Goal: Transaction & Acquisition: Purchase product/service

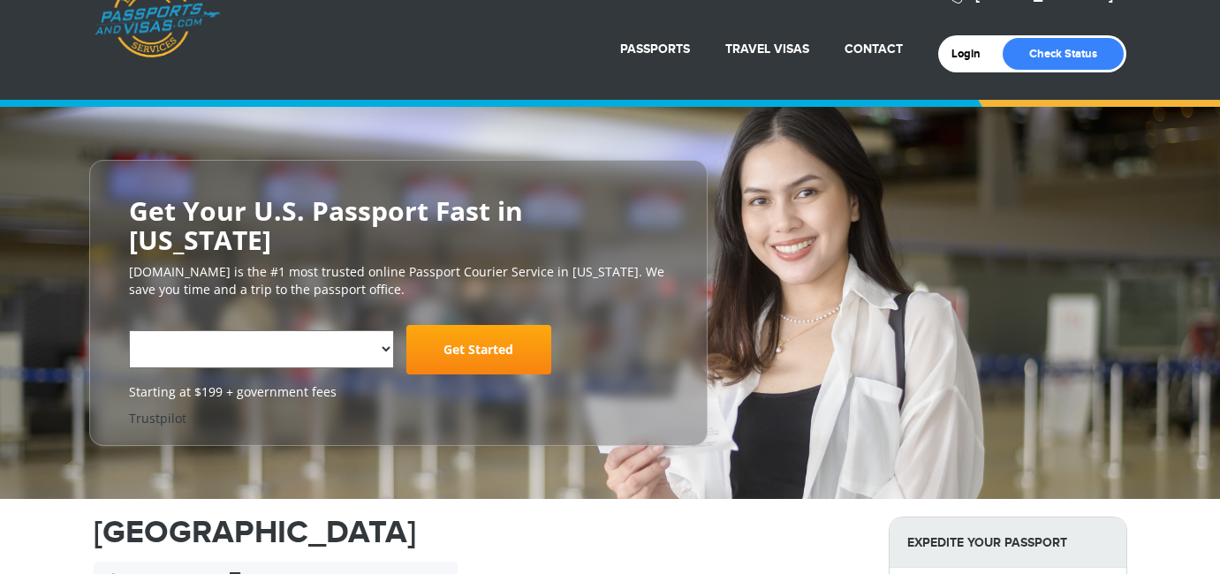
select select "**********"
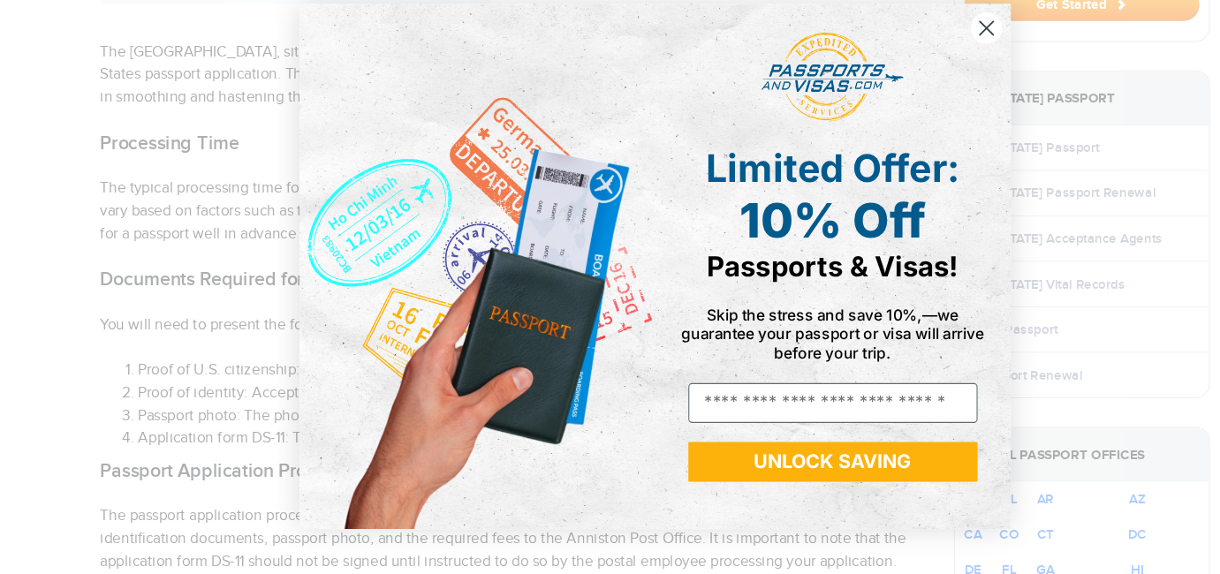
scroll to position [673, 0]
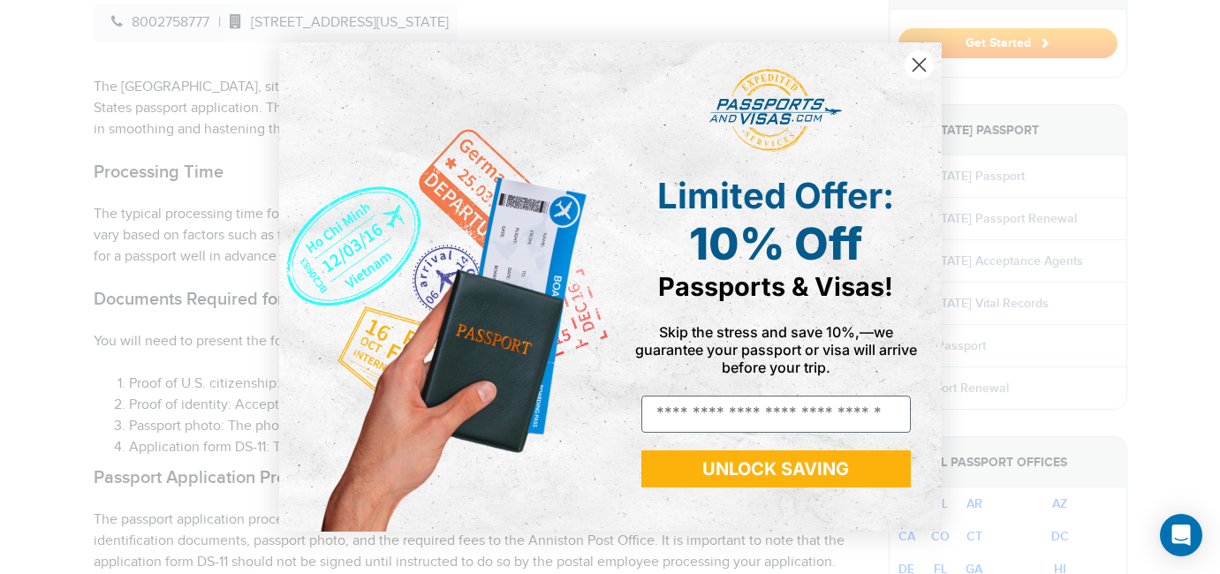
click at [922, 71] on circle "Close dialog" at bounding box center [918, 64] width 29 height 29
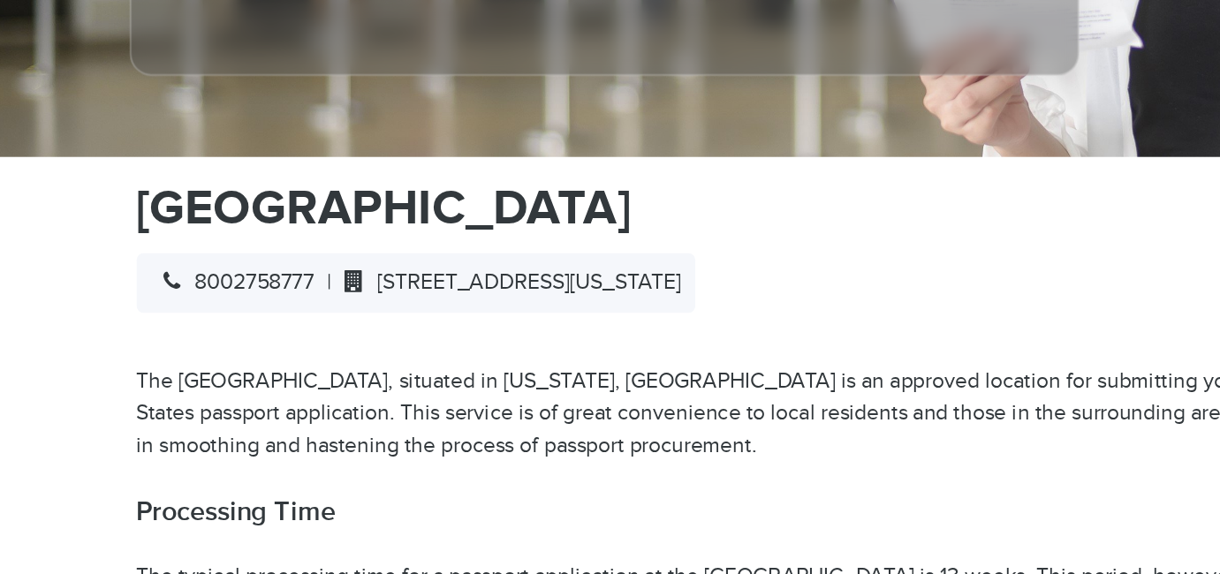
scroll to position [0, 0]
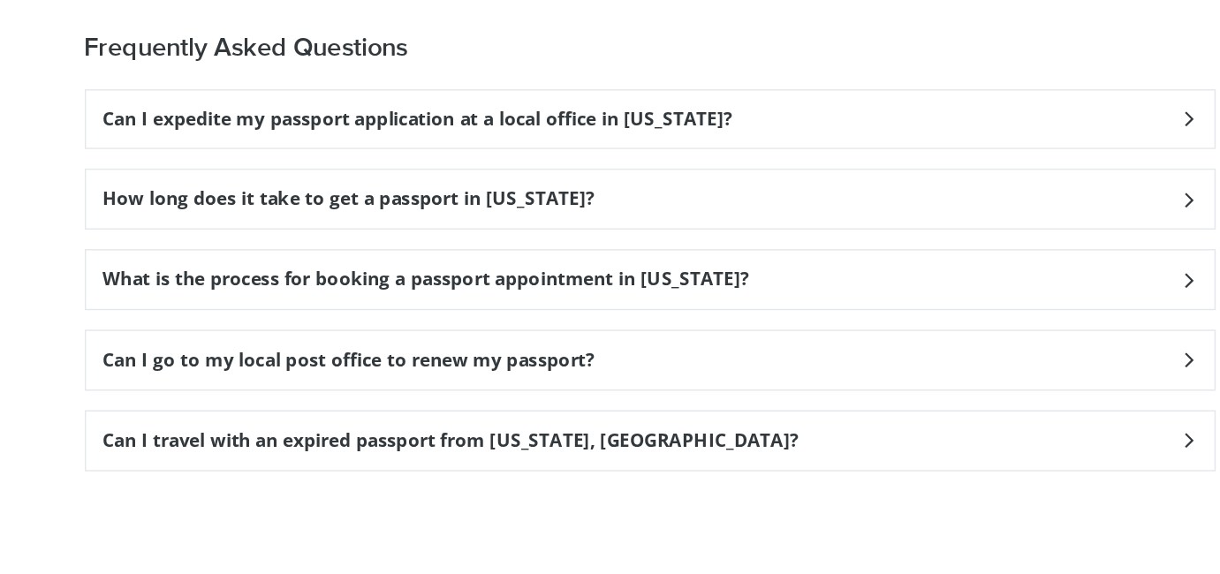
click at [459, 93] on h3 "Can I expedite my passport application at a local office in [US_STATE]?" at bounding box center [320, 100] width 428 height 15
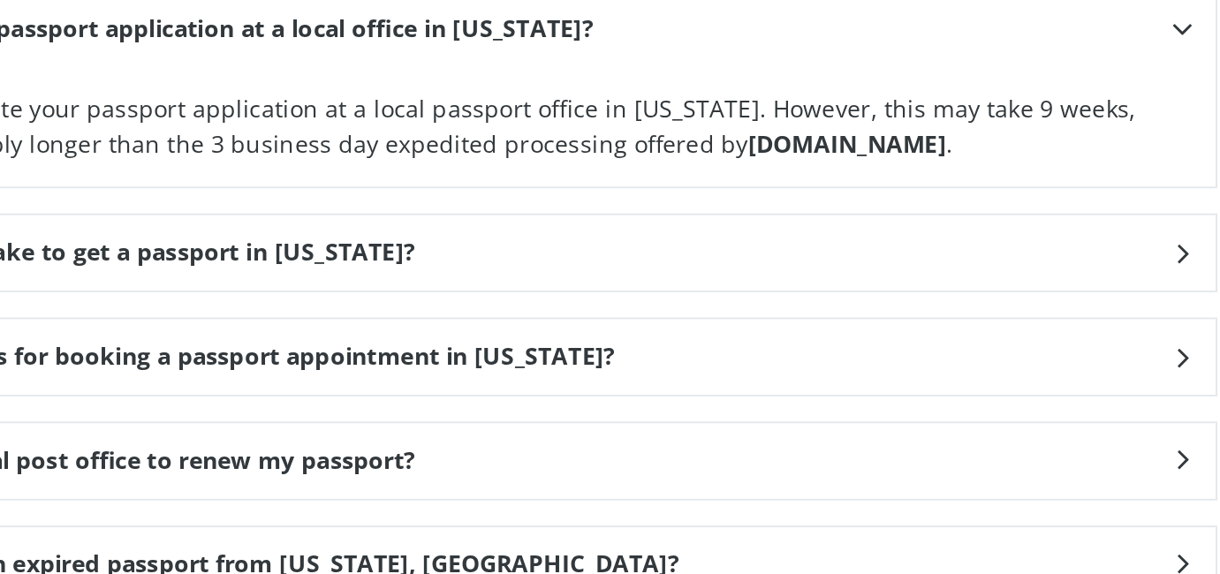
click at [844, 212] on icon at bounding box center [844, 217] width 18 height 11
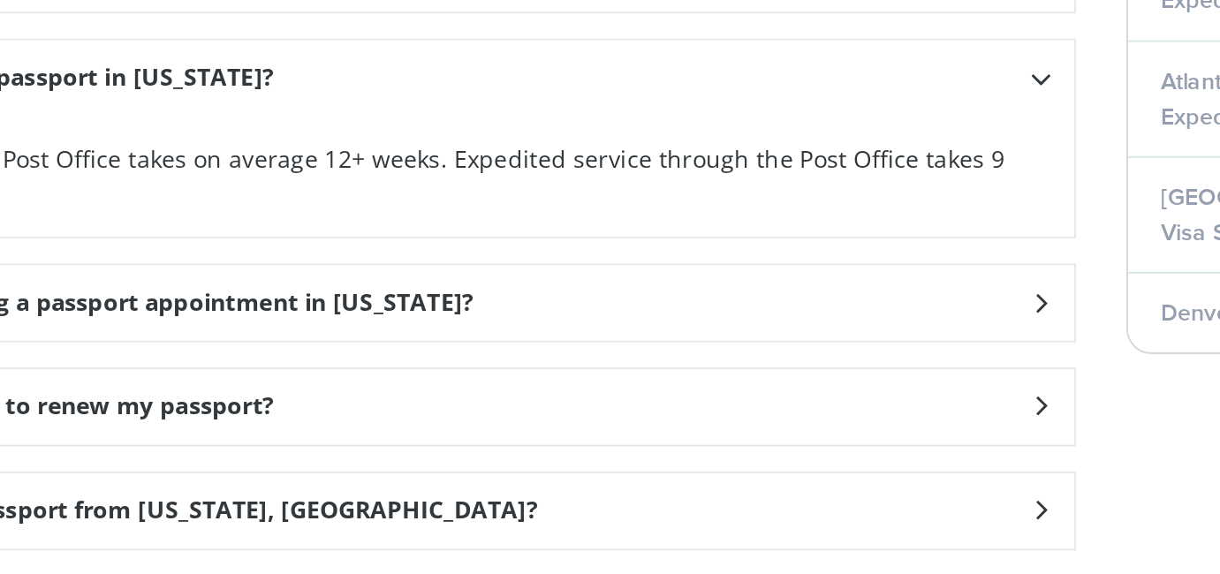
scroll to position [177, 296]
click at [845, 330] on icon at bounding box center [844, 335] width 18 height 11
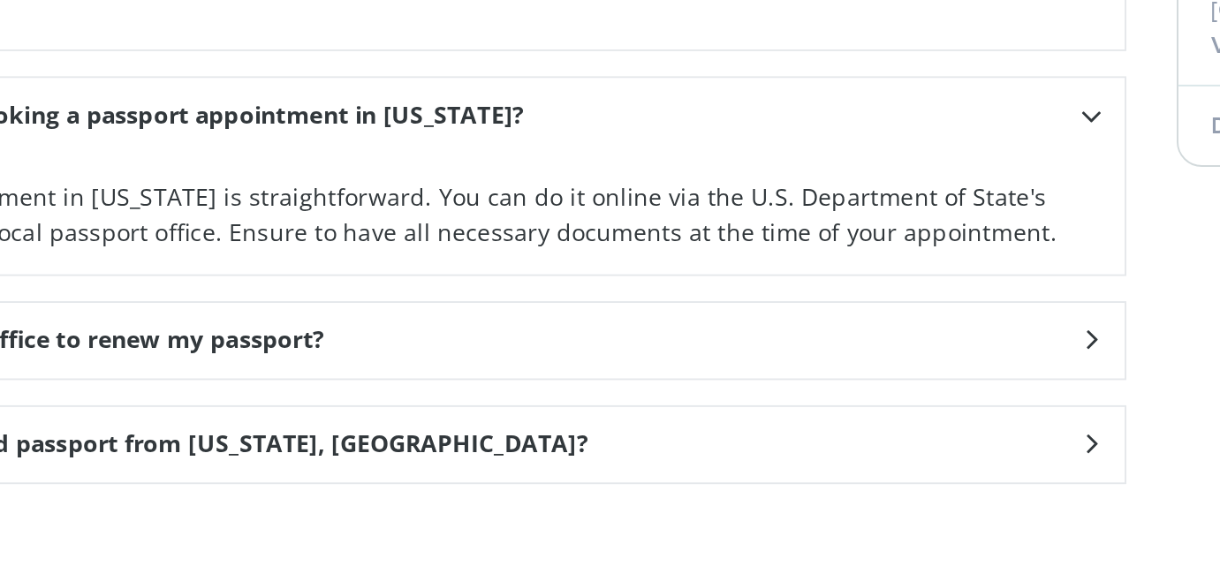
scroll to position [271, 269]
click at [844, 445] on icon at bounding box center [844, 450] width 18 height 11
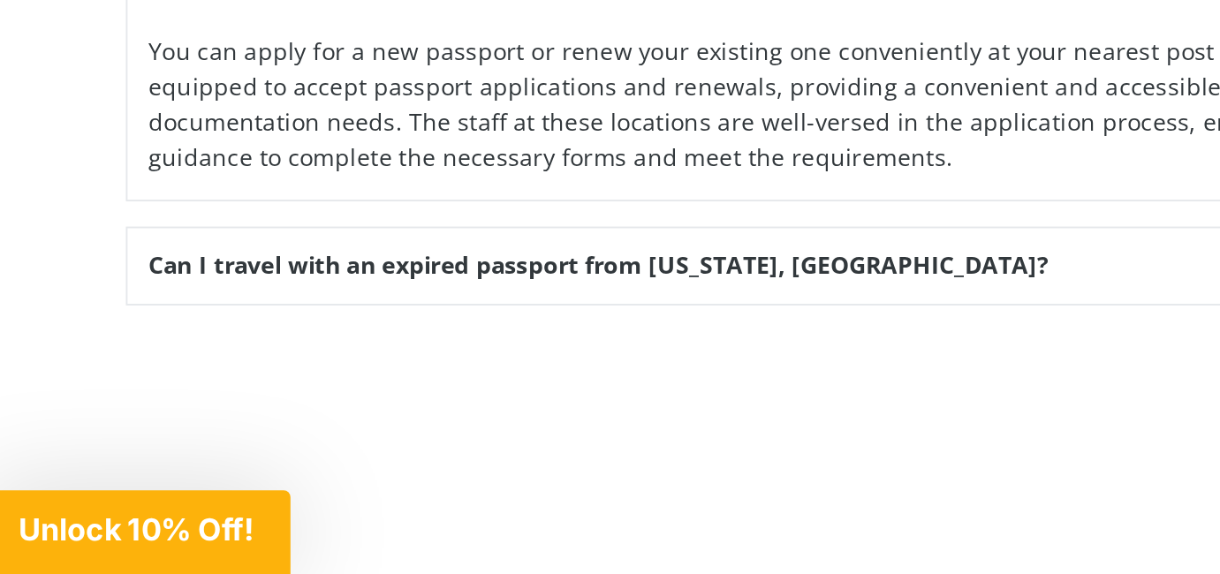
scroll to position [2706, 0]
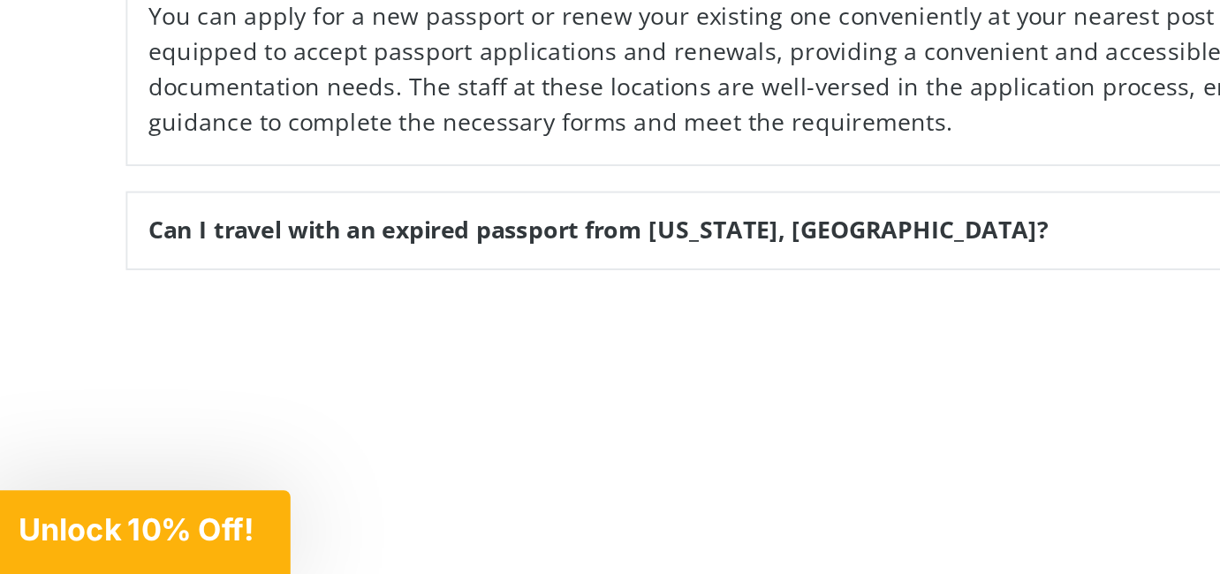
click at [397, 386] on h3 "Can I travel with an expired passport from [US_STATE], [GEOGRAPHIC_DATA]?" at bounding box center [342, 393] width 473 height 15
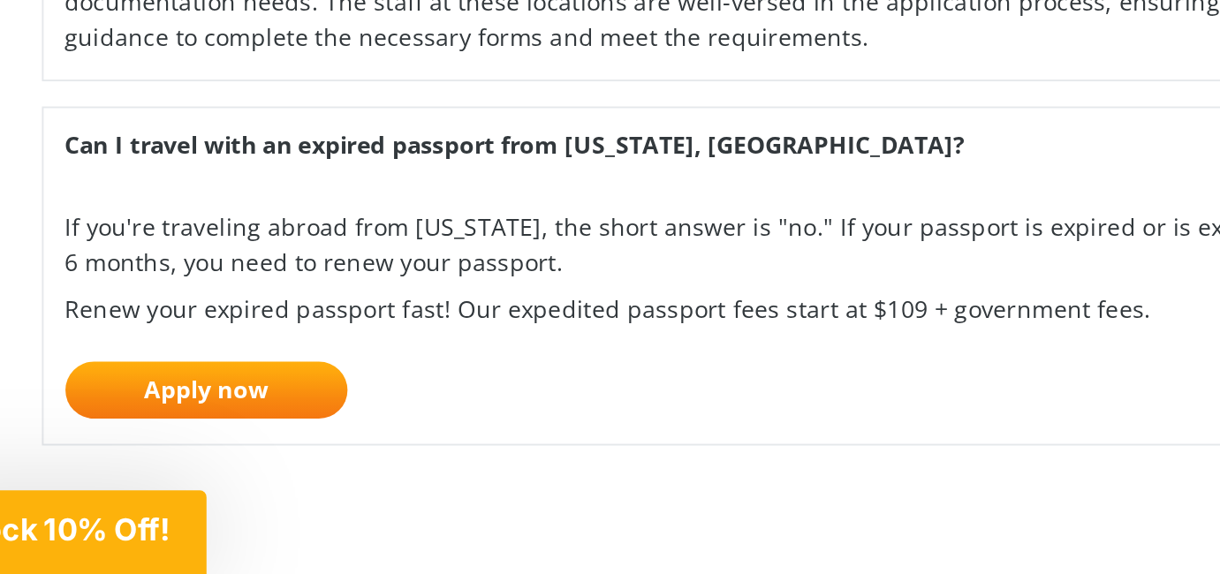
scroll to position [271, 72]
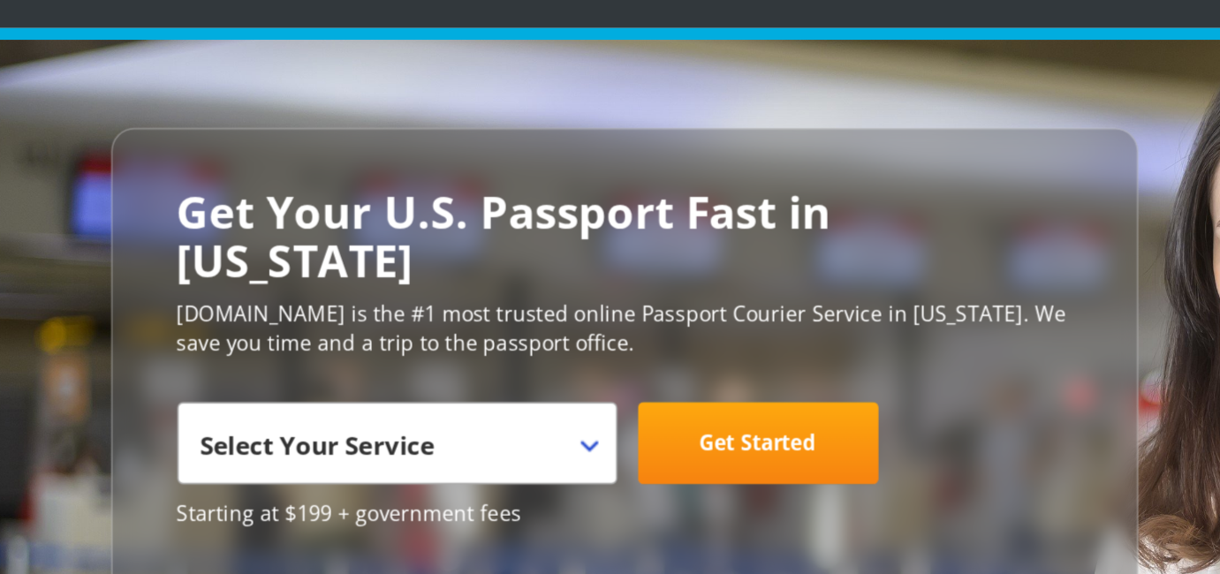
click at [375, 330] on span at bounding box center [384, 341] width 18 height 23
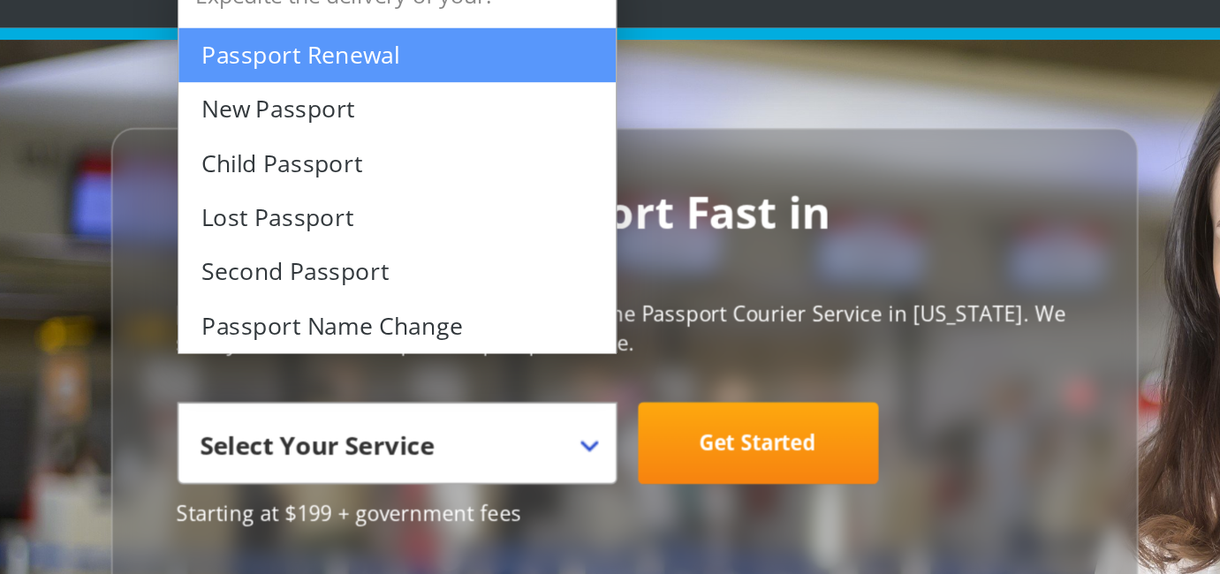
select select "**********"
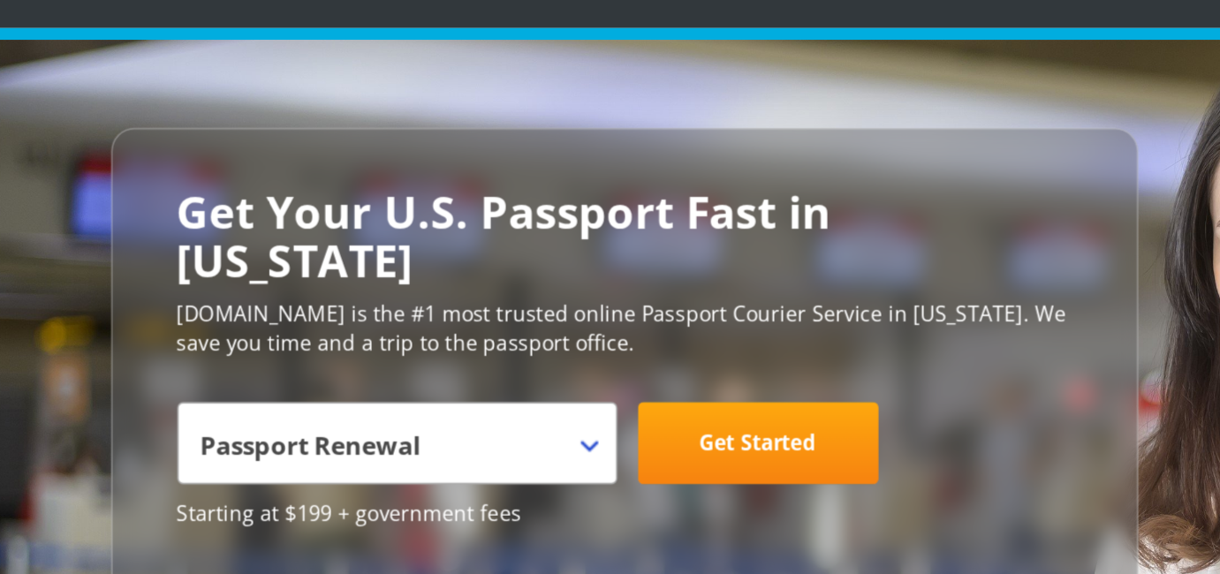
click at [485, 329] on link "Get Started" at bounding box center [478, 353] width 145 height 49
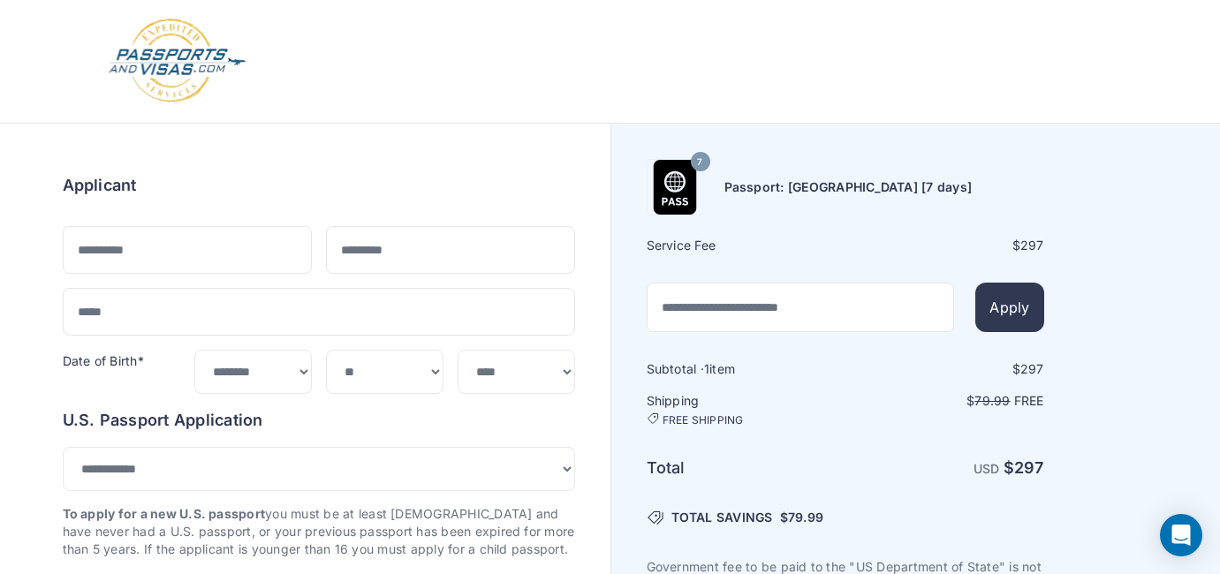
select select "***"
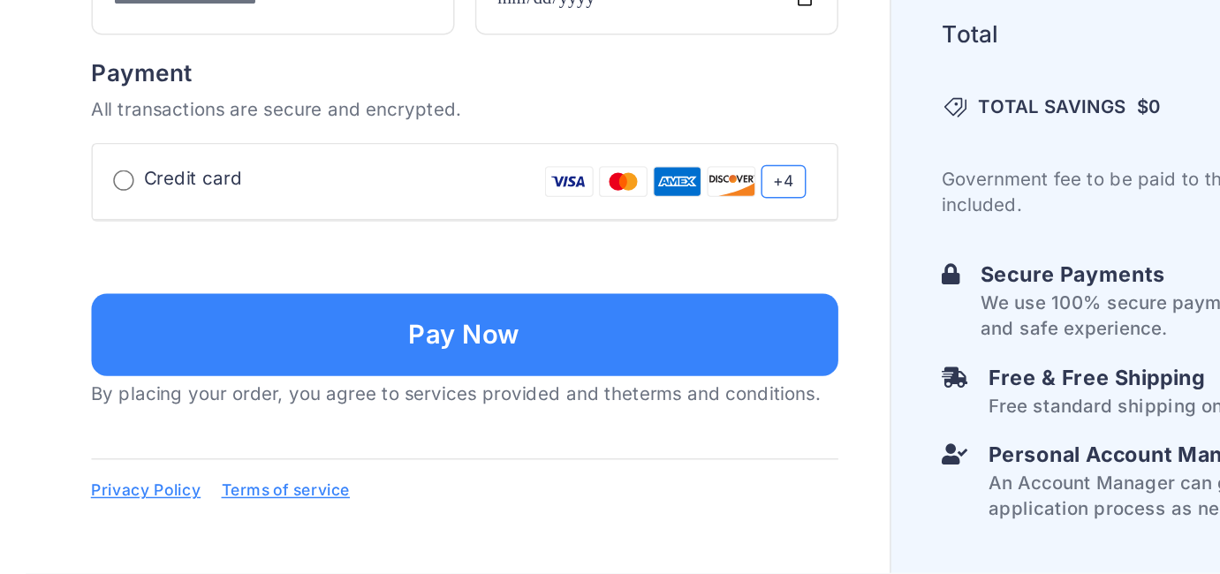
scroll to position [1372, 0]
